Goal: Use online tool/utility: Utilize a website feature to perform a specific function

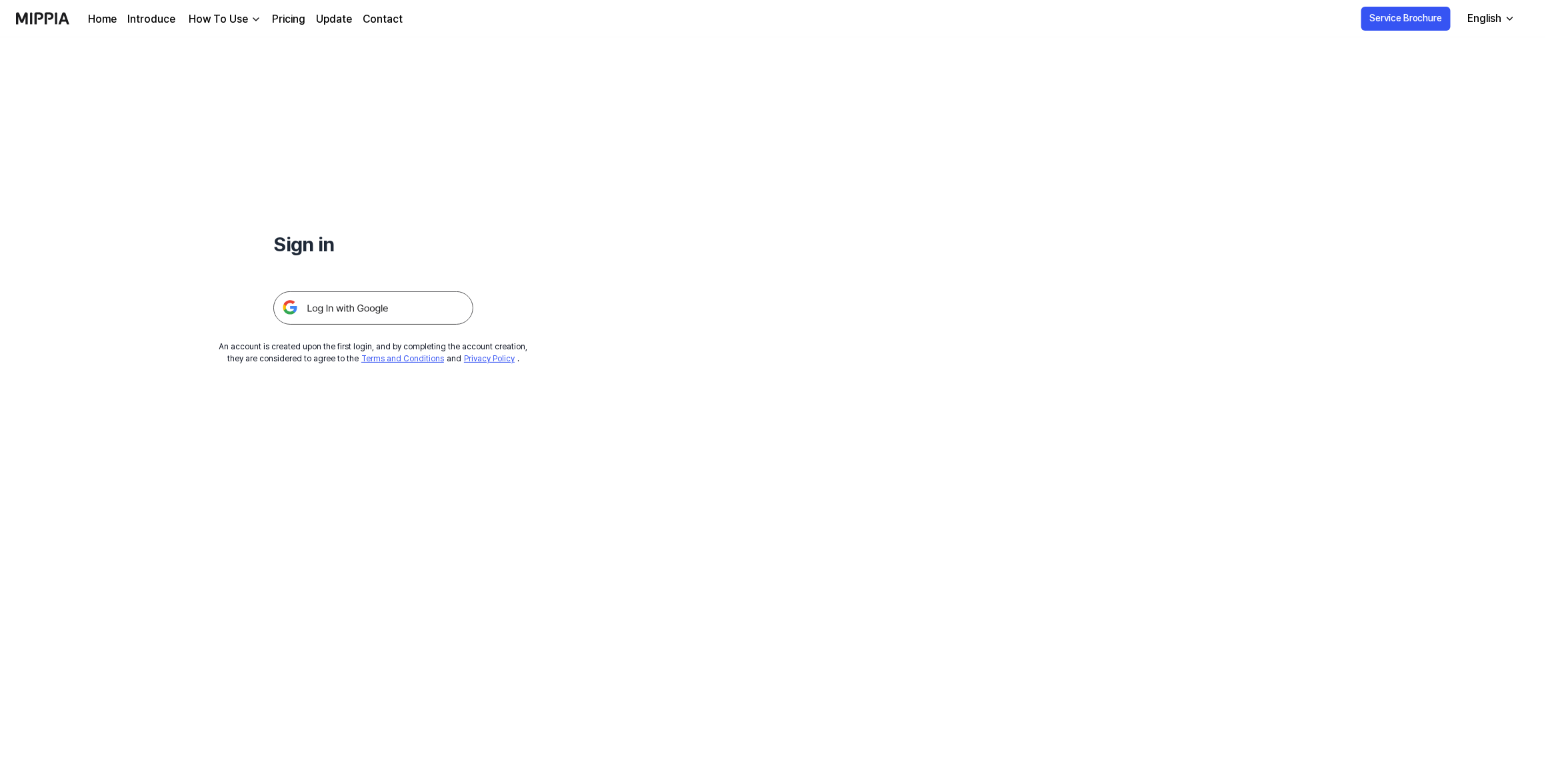
click at [359, 303] on img at bounding box center [373, 308] width 200 height 33
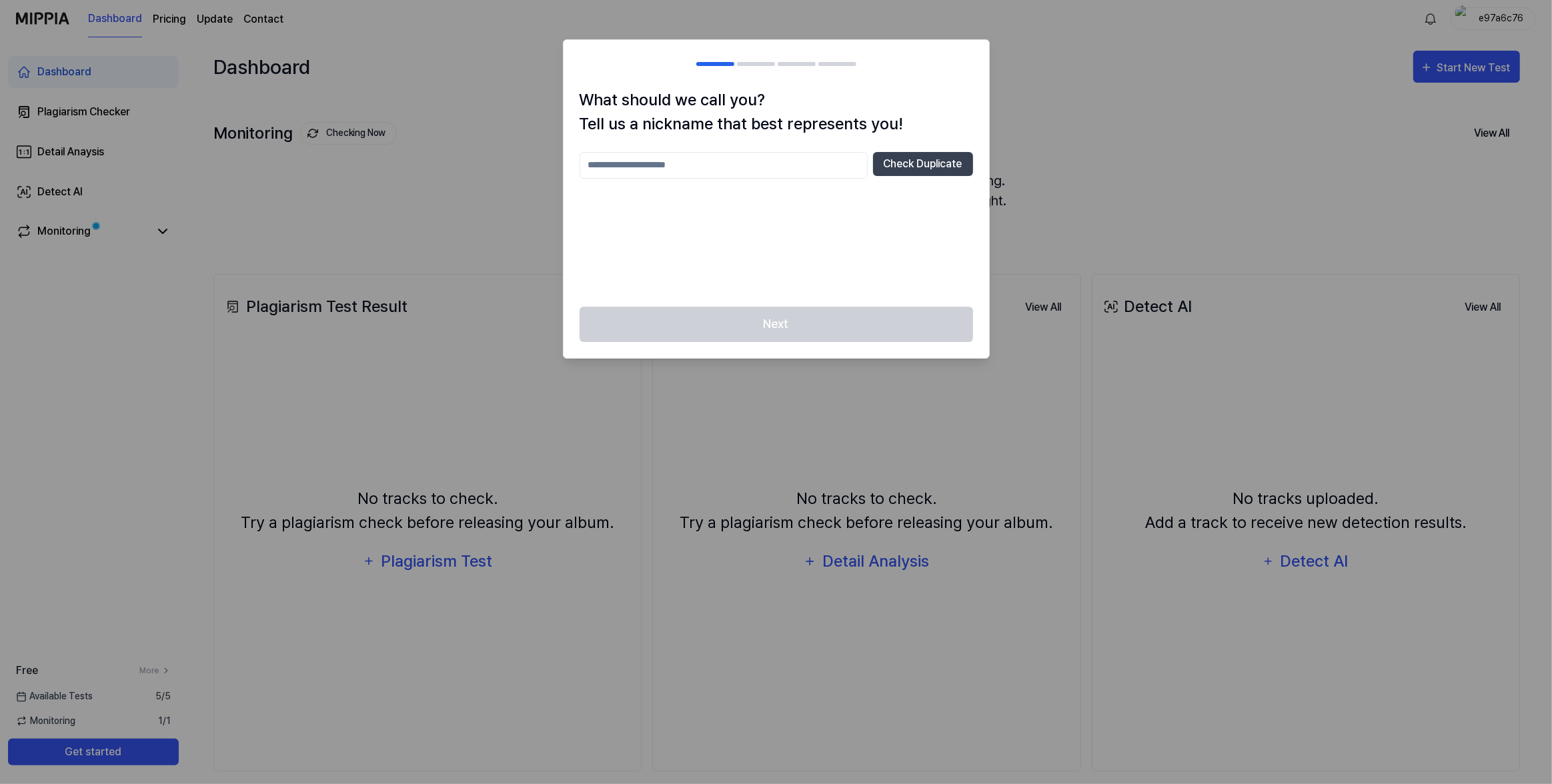
click at [1041, 128] on div at bounding box center [776, 392] width 1552 height 784
click at [795, 160] on input "text" at bounding box center [724, 165] width 288 height 27
type input "**********"
click at [913, 162] on button "Check Duplicate" at bounding box center [923, 164] width 100 height 24
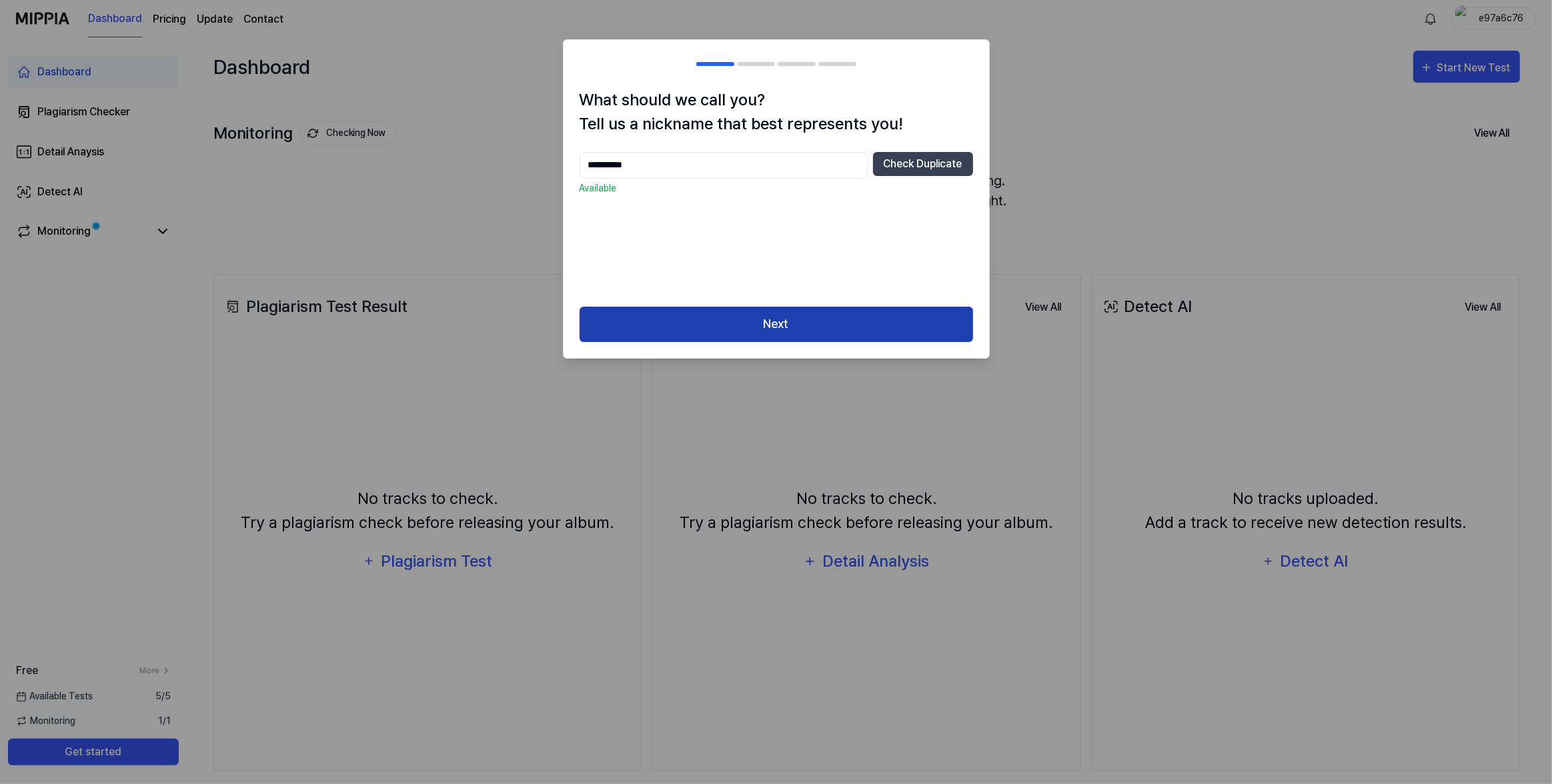
click at [822, 316] on button "Next" at bounding box center [776, 324] width 394 height 35
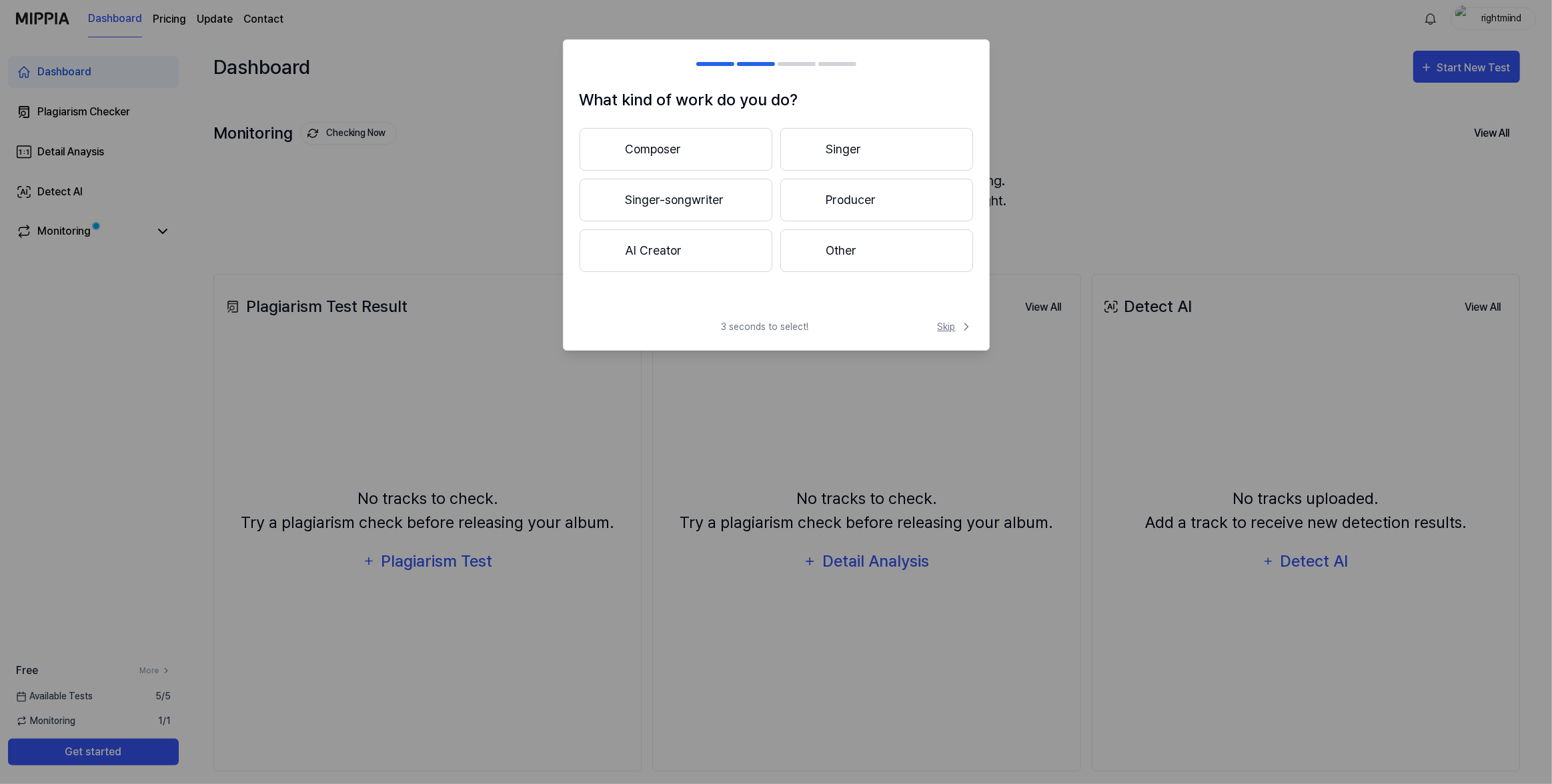
click at [950, 329] on span "Skip" at bounding box center [955, 327] width 35 height 14
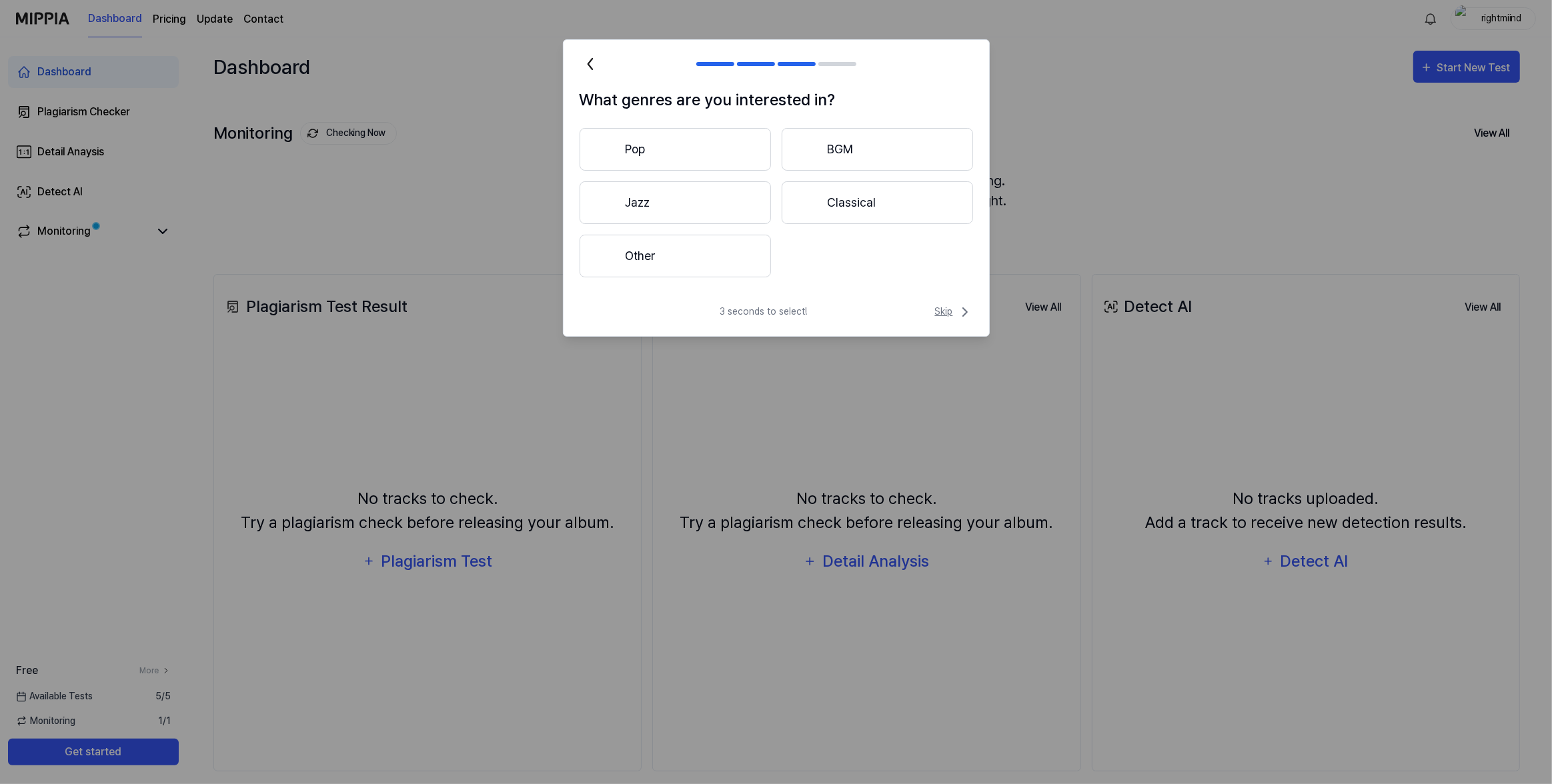
click at [946, 316] on span "Skip" at bounding box center [954, 312] width 38 height 16
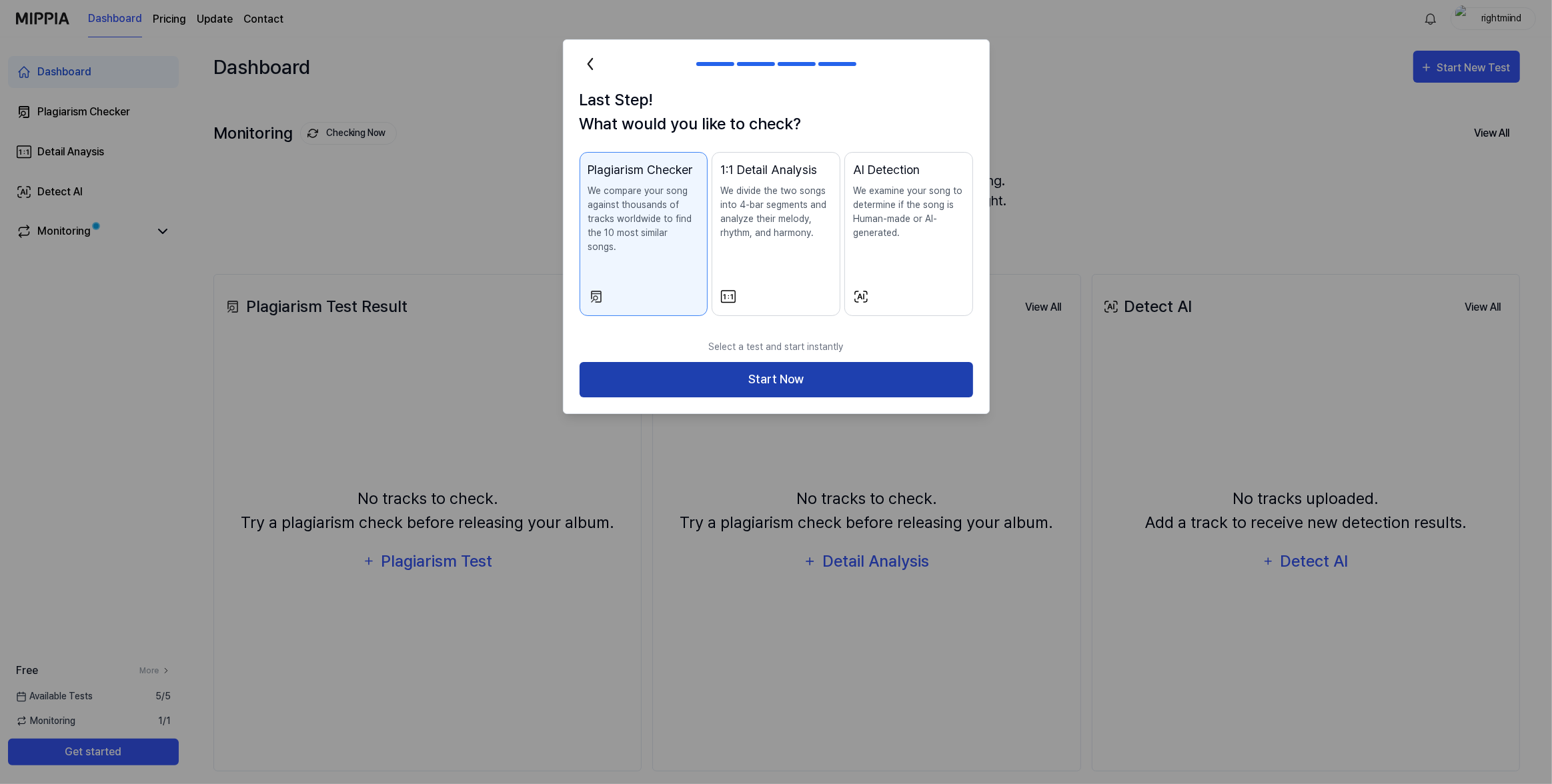
click at [771, 362] on button "Start Now" at bounding box center [776, 379] width 394 height 35
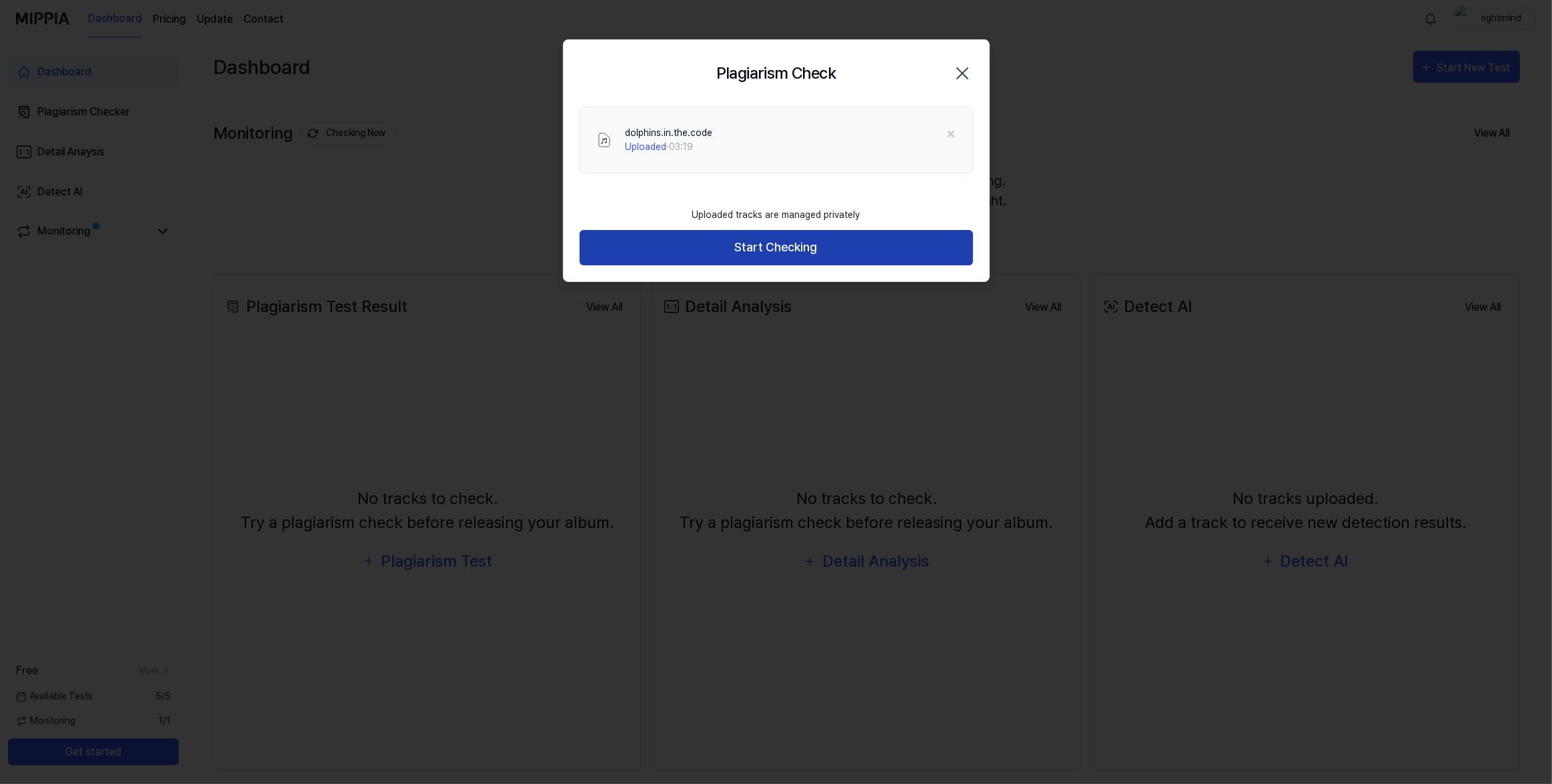
click at [804, 239] on button "Start Checking" at bounding box center [776, 247] width 394 height 35
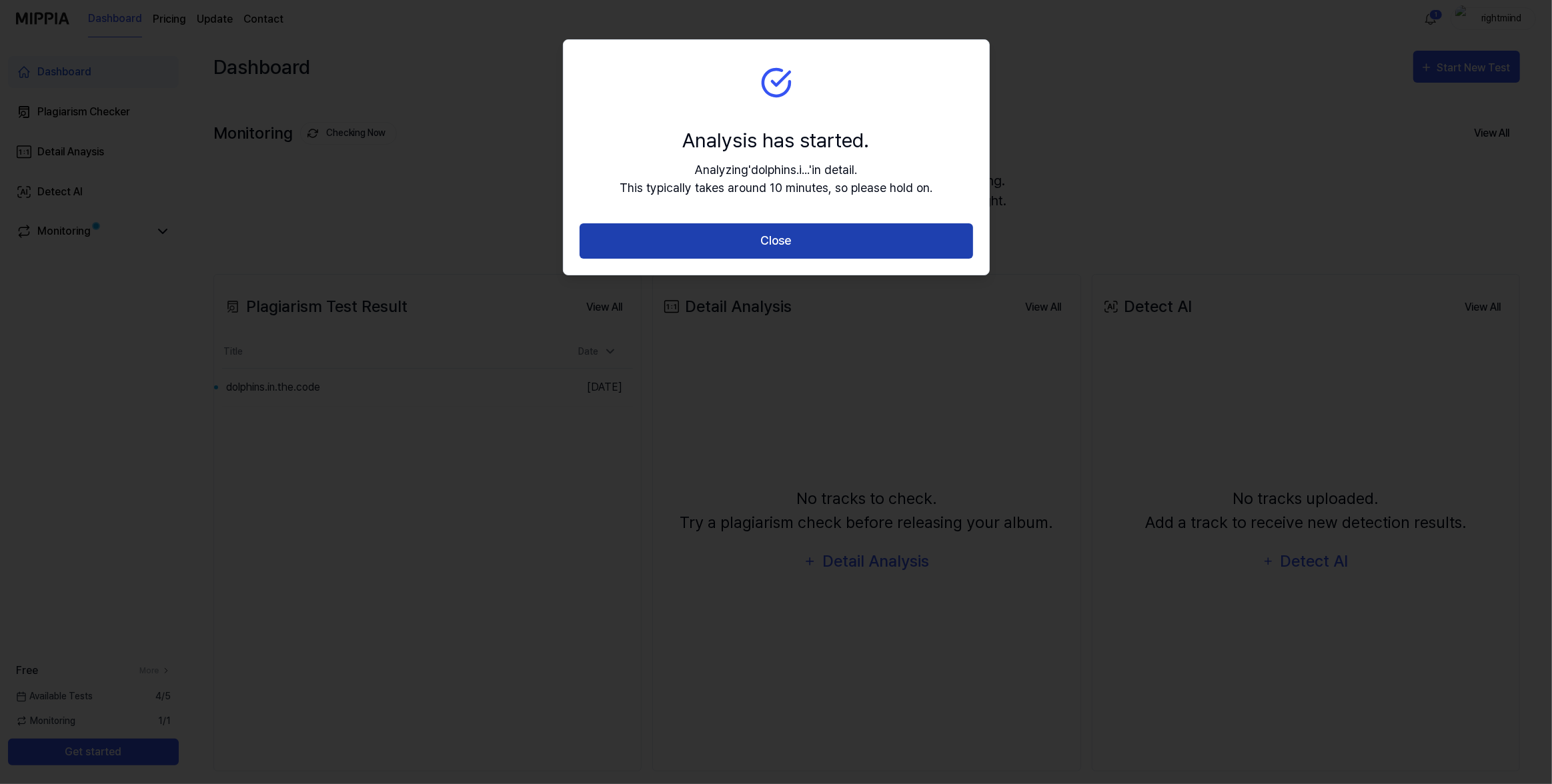
click at [772, 244] on button "Close" at bounding box center [776, 241] width 394 height 35
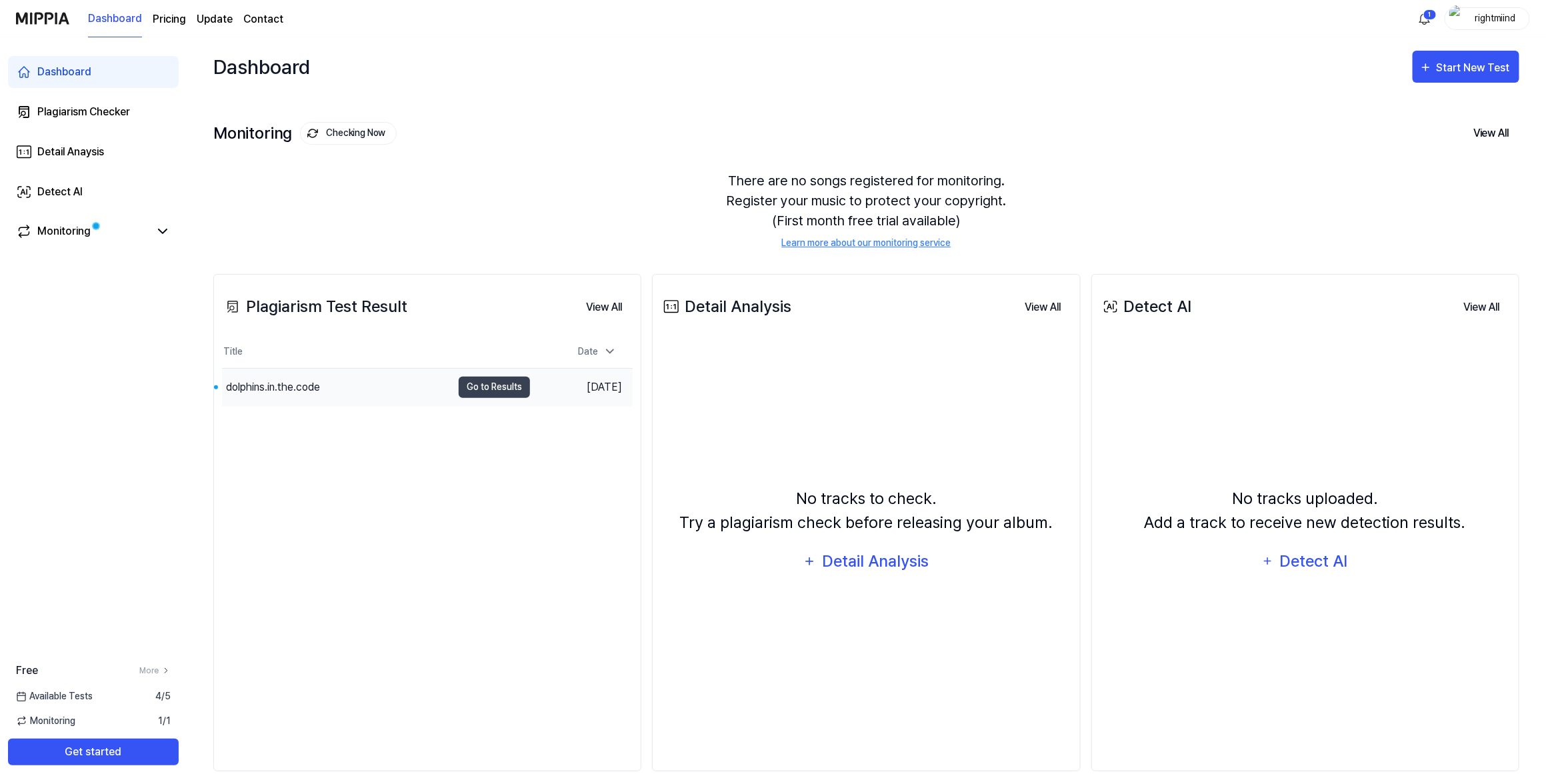
click at [347, 381] on div "dolphins.in.the.code" at bounding box center [337, 386] width 230 height 37
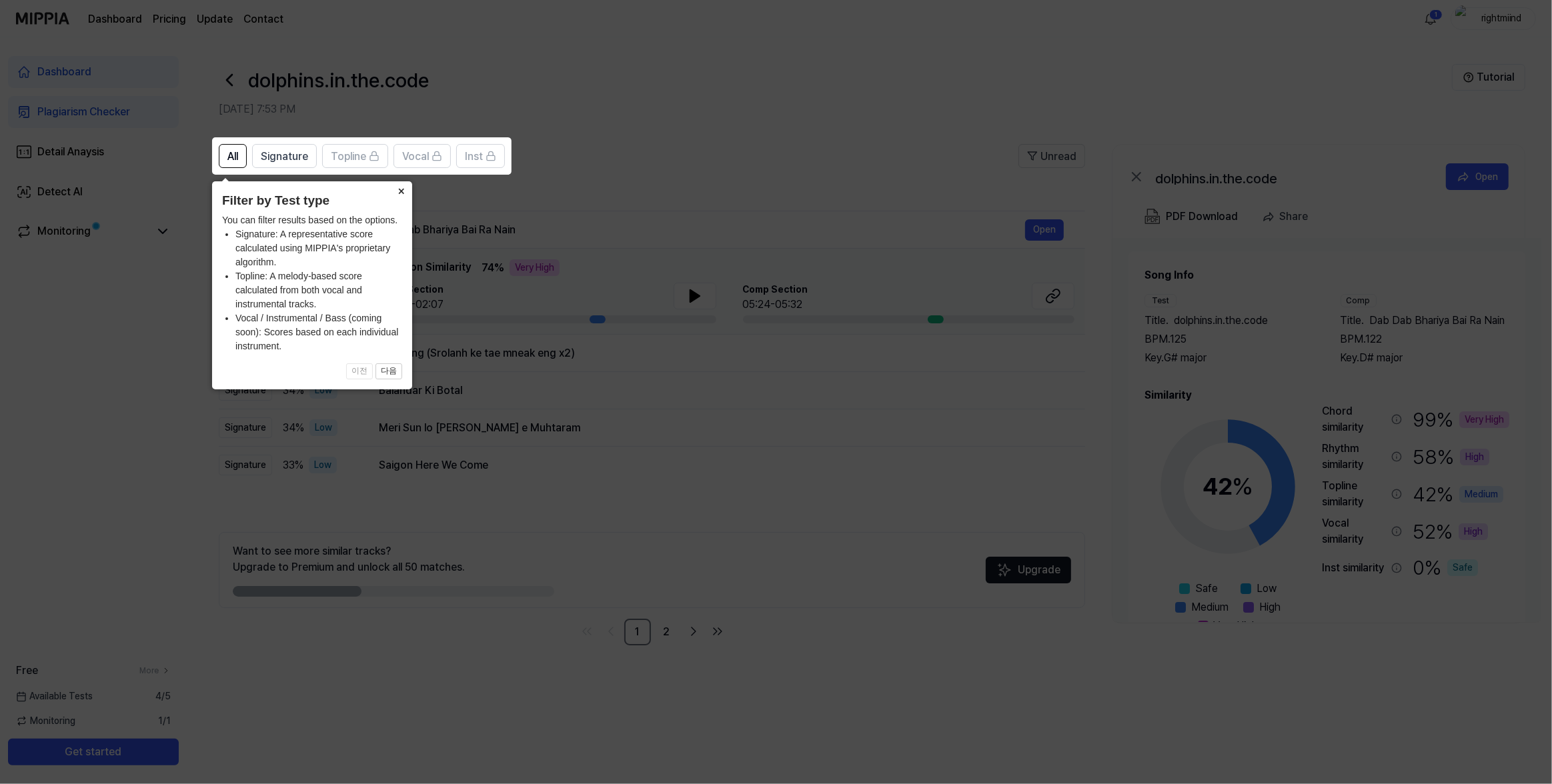
click at [401, 190] on button "×" at bounding box center [401, 190] width 21 height 19
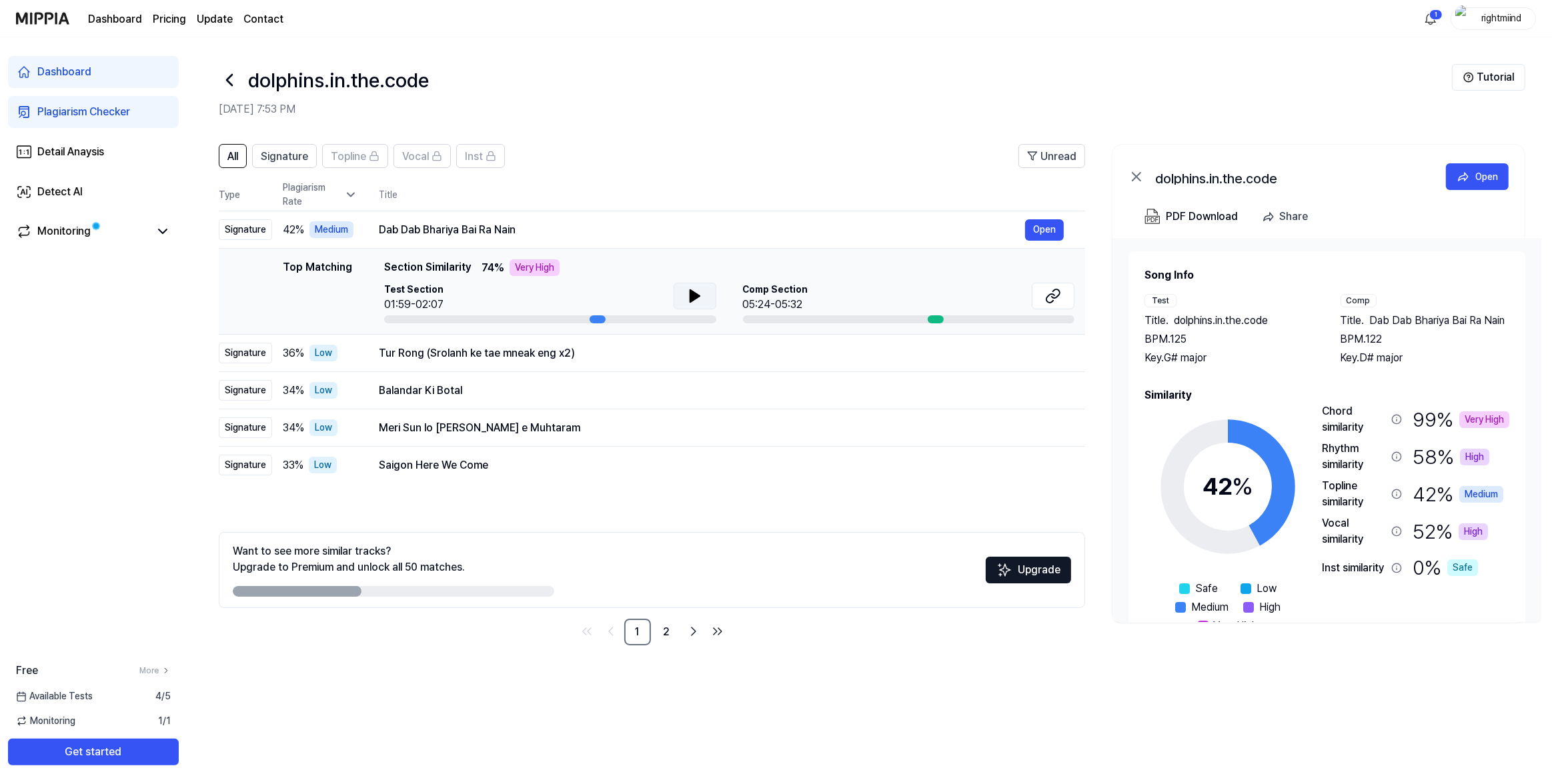
click at [709, 299] on button at bounding box center [695, 296] width 43 height 27
click at [698, 298] on icon at bounding box center [695, 296] width 16 height 16
click at [932, 320] on div at bounding box center [935, 320] width 16 height 8
click at [932, 320] on div at bounding box center [935, 320] width 16 height 8
click at [854, 294] on div "Comp Section 05:24-05:32" at bounding box center [909, 298] width 332 height 30
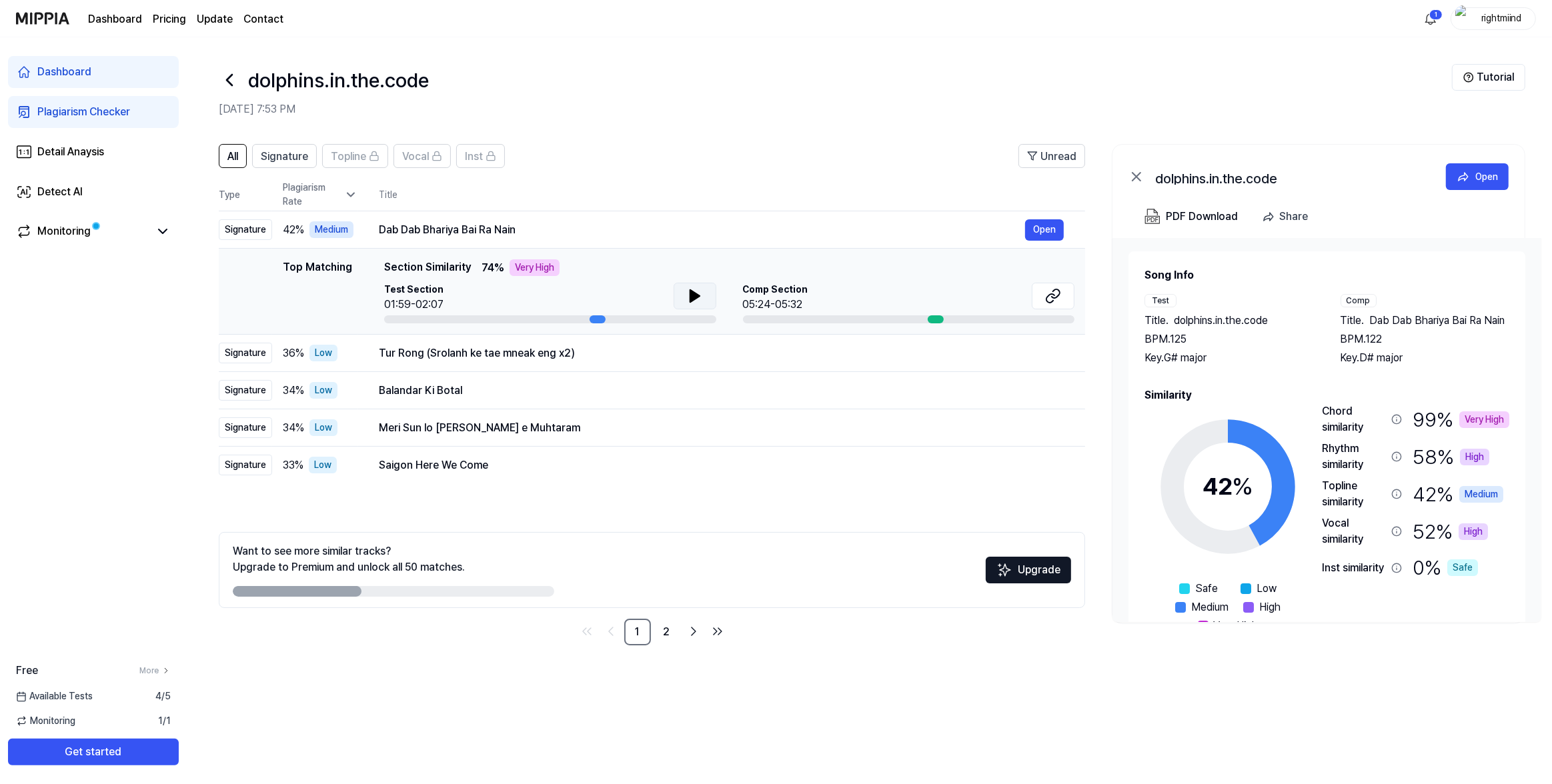
click at [948, 312] on div "Comp Section 05:24-05:32" at bounding box center [909, 303] width 332 height 41
click at [1057, 294] on icon at bounding box center [1053, 296] width 16 height 16
click at [696, 636] on icon "Go to next page" at bounding box center [694, 631] width 16 height 16
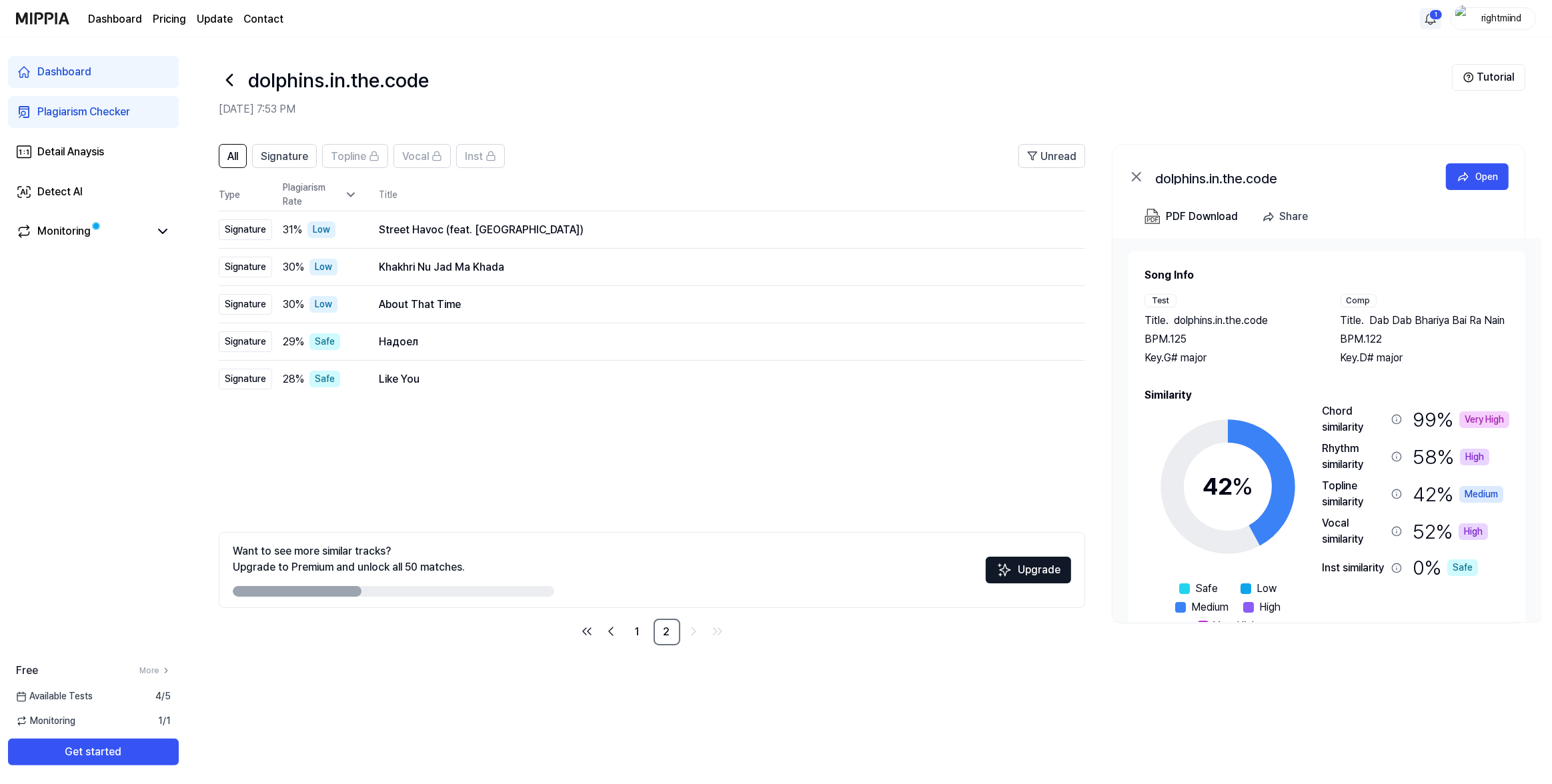
click at [1434, 20] on html "Dashboard Pricing Update Contact 1 rightmiind Dashboard Plagiarism Checker Deta…" at bounding box center [776, 392] width 1552 height 784
click at [987, 47] on html "Dashboard Pricing Update Contact rightmiind Dashboard Plagiarism Checker Detail…" at bounding box center [776, 392] width 1552 height 784
click at [235, 87] on icon at bounding box center [229, 80] width 21 height 21
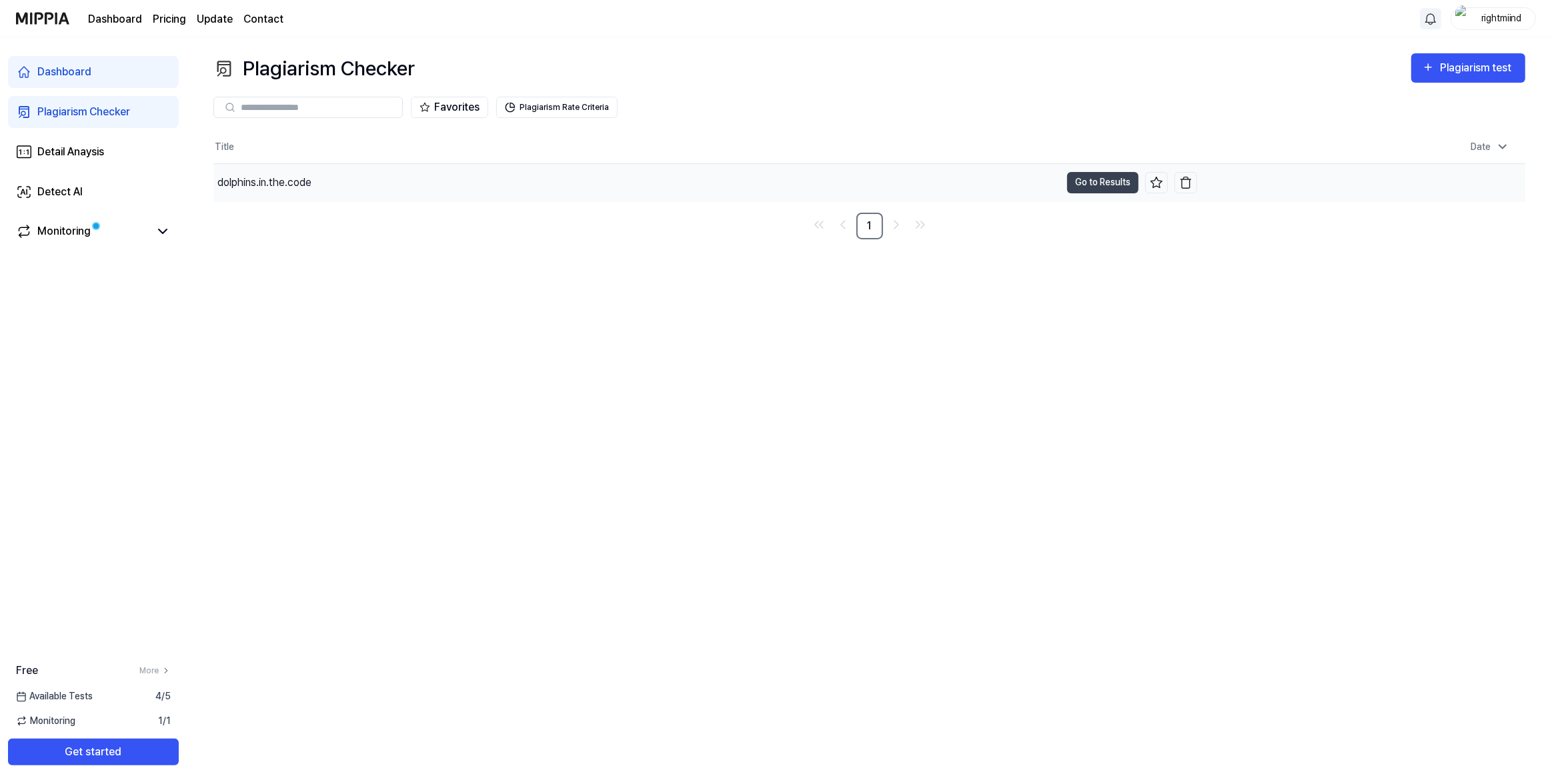
click at [818, 171] on div "dolphins.in.the.code" at bounding box center [637, 182] width 847 height 37
